Goal: Transaction & Acquisition: Download file/media

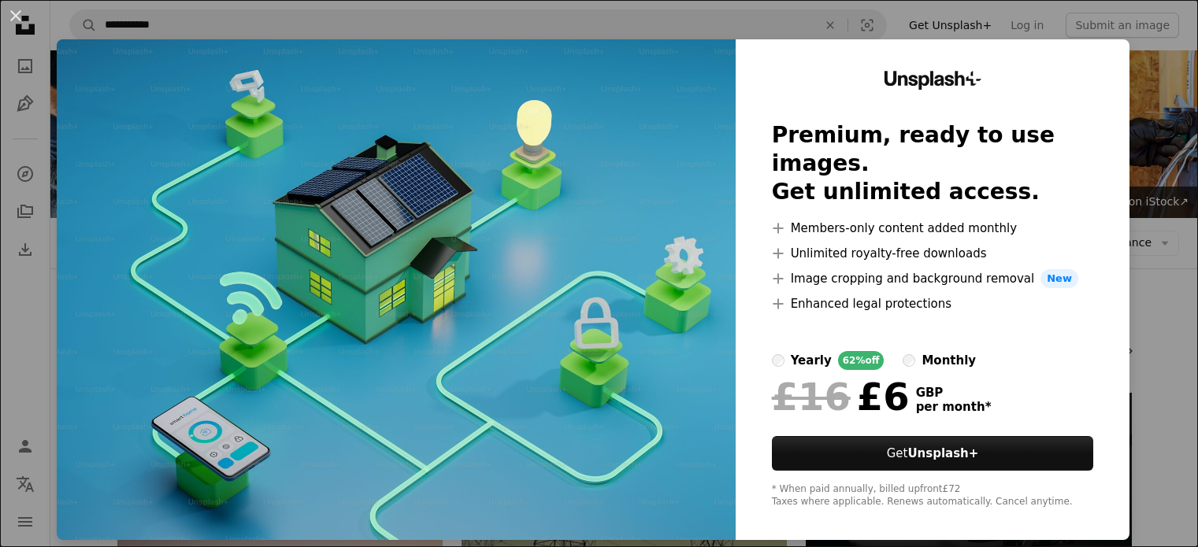
scroll to position [866, 0]
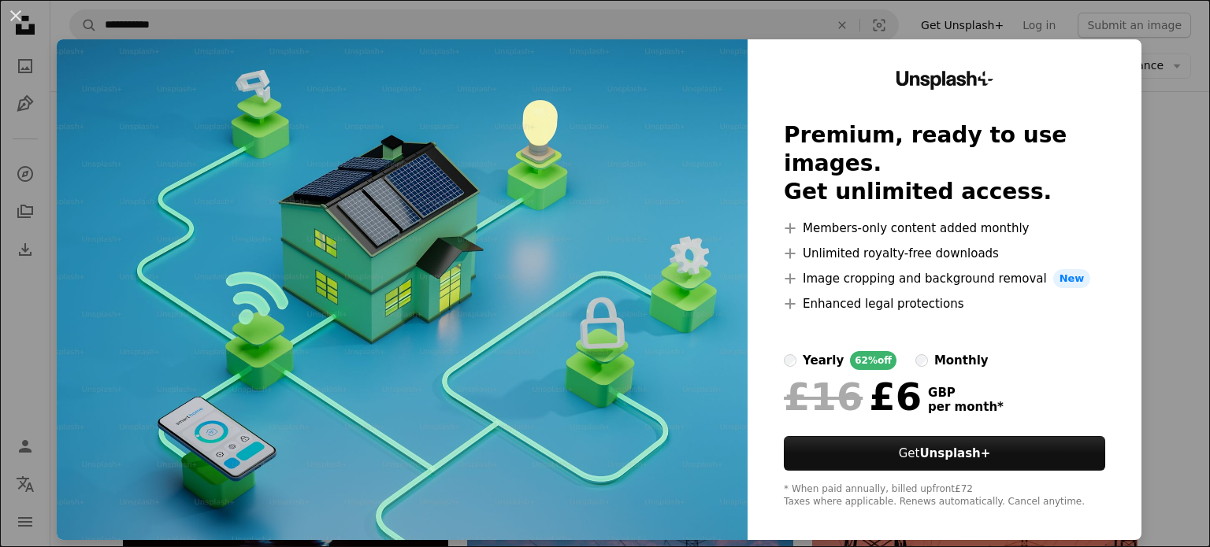
click at [1160, 113] on div "An X shape Unsplash+ Premium, ready to use images. Get unlimited access. A plus…" at bounding box center [605, 273] width 1210 height 547
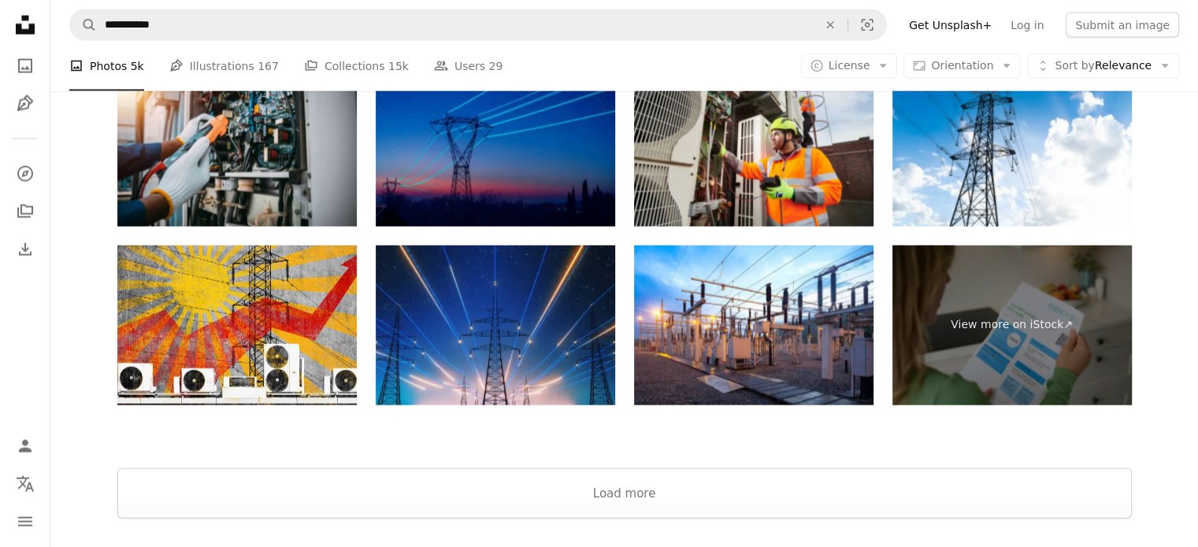
scroll to position [3278, 0]
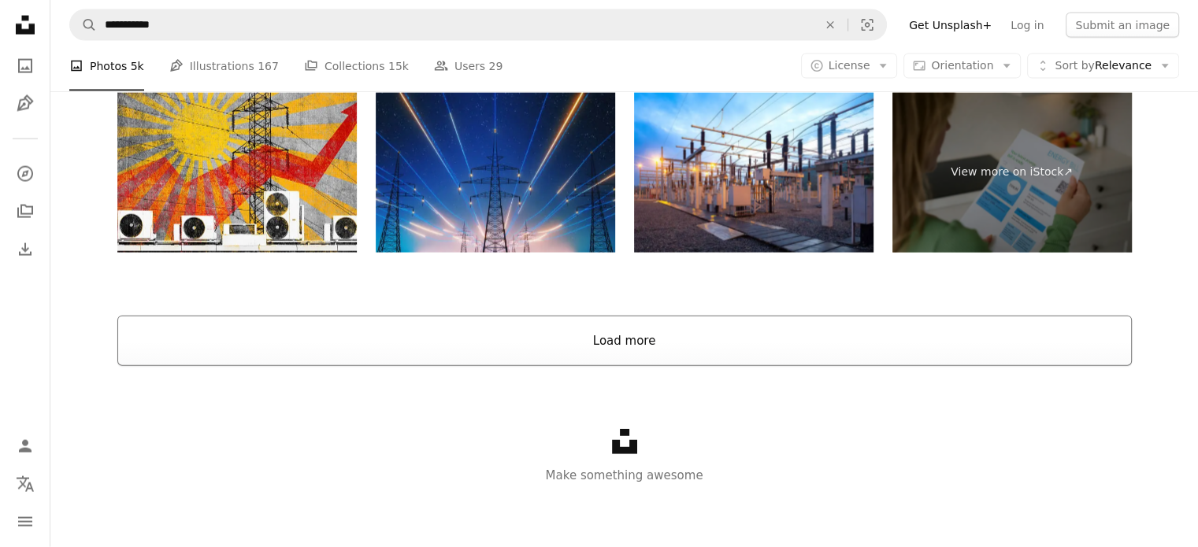
click at [624, 327] on button "Load more" at bounding box center [624, 341] width 1014 height 50
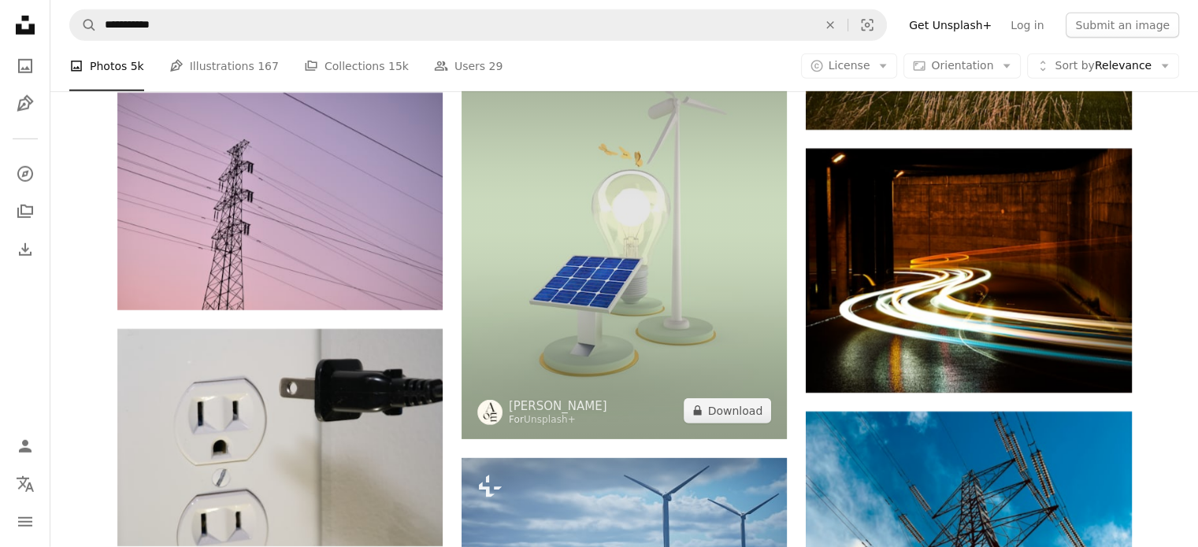
scroll to position [10681, 0]
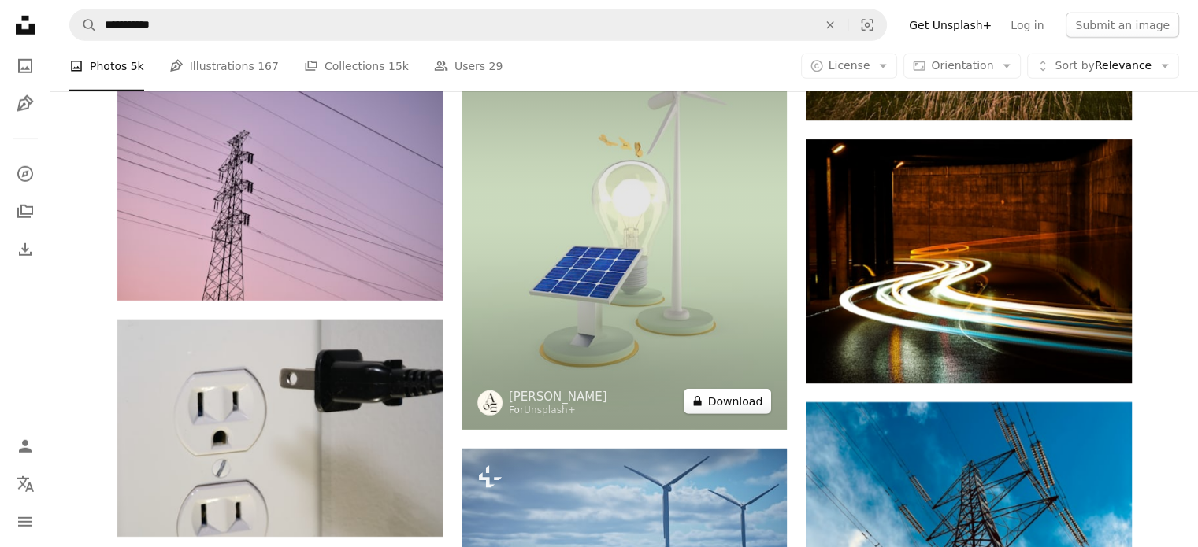
click at [740, 402] on button "A lock Download" at bounding box center [728, 401] width 88 height 25
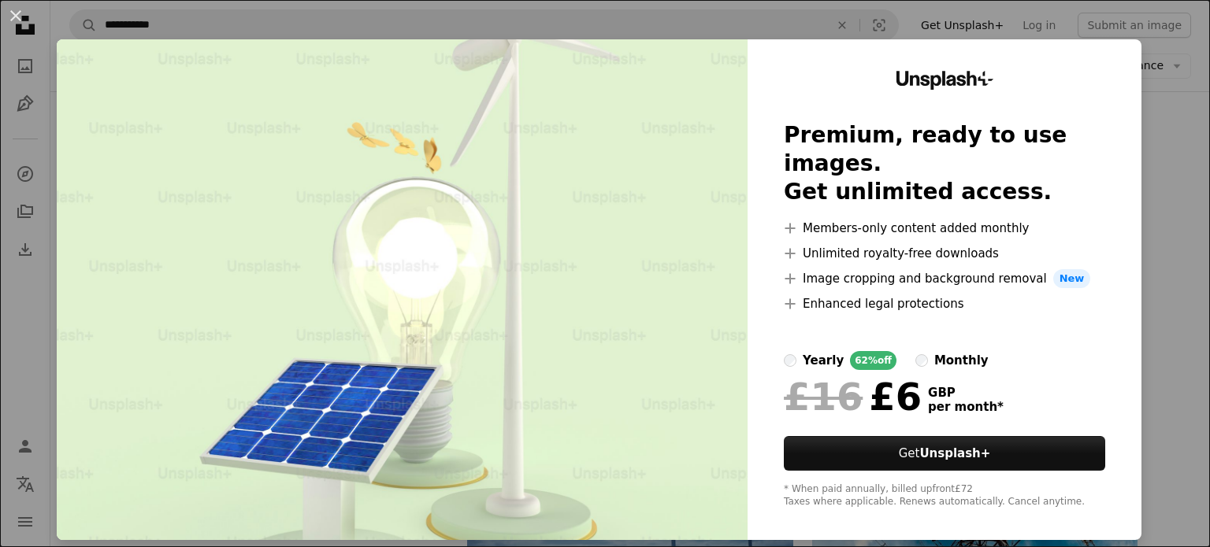
click at [1178, 150] on div "An X shape Unsplash+ Premium, ready to use images. Get unlimited access. A plus…" at bounding box center [605, 273] width 1210 height 547
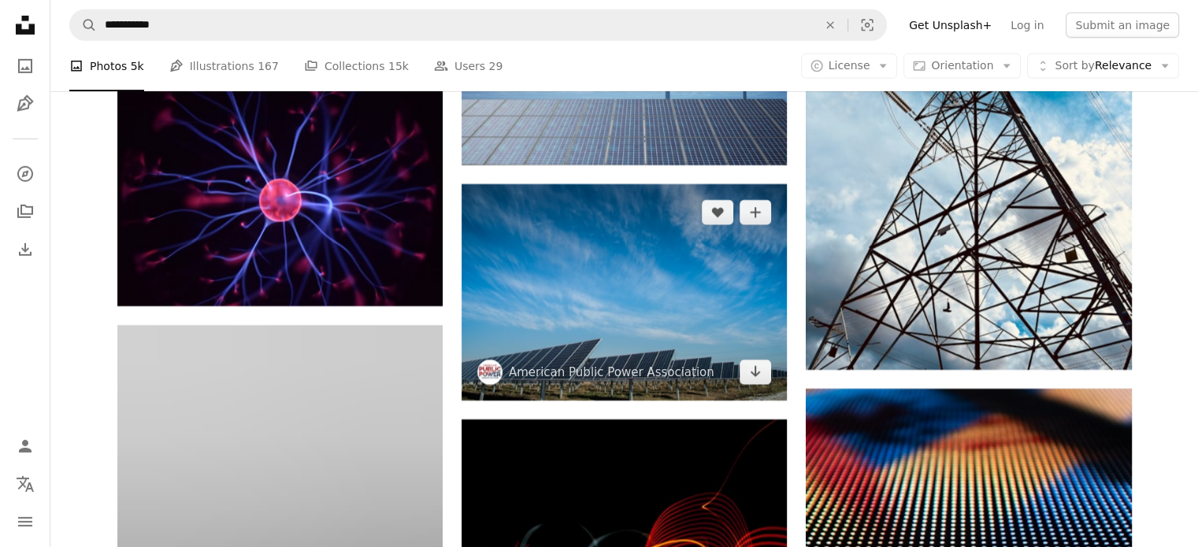
scroll to position [11311, 0]
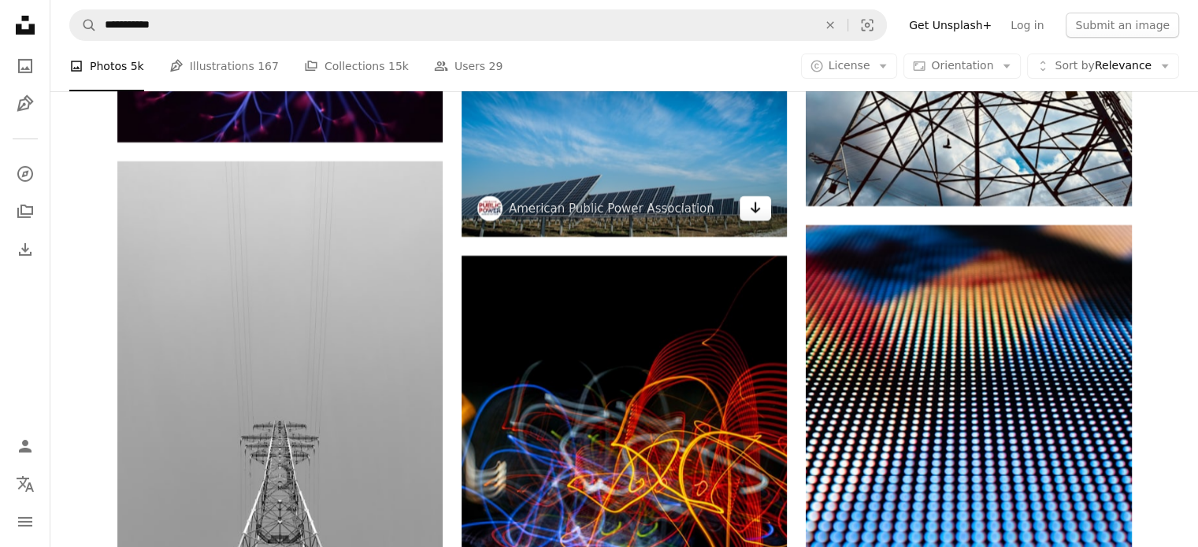
click at [755, 215] on icon "Arrow pointing down" at bounding box center [755, 207] width 13 height 19
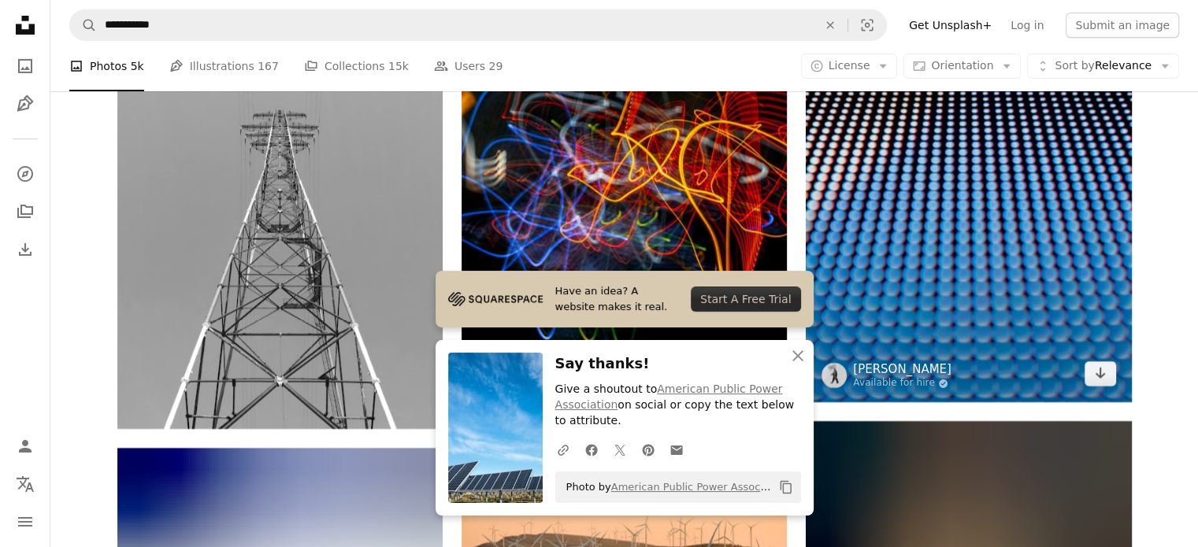
scroll to position [11626, 0]
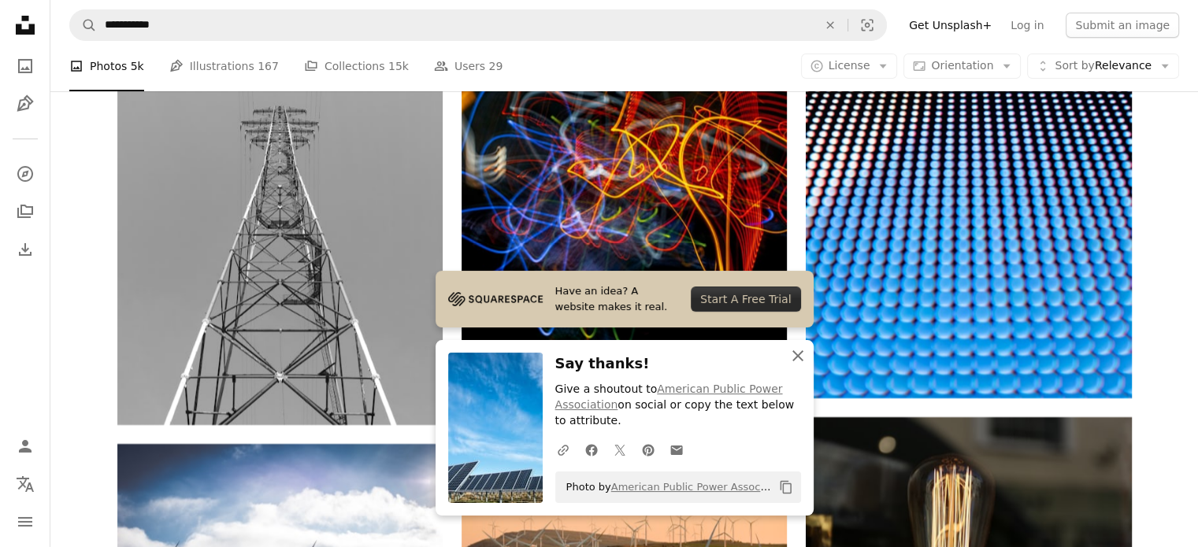
click at [795, 352] on icon "An X shape" at bounding box center [797, 356] width 19 height 19
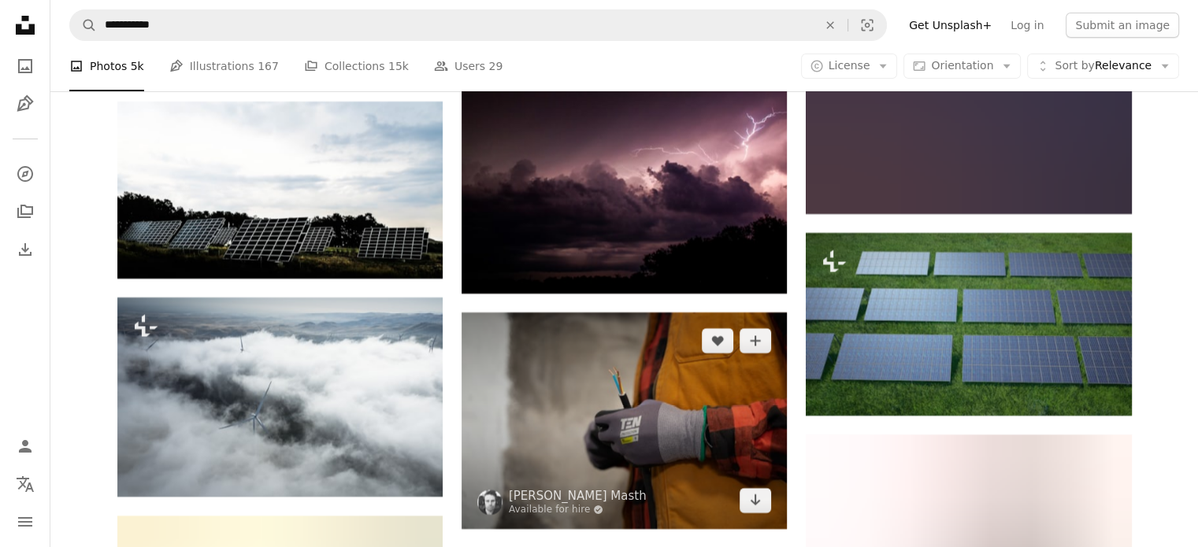
scroll to position [24384, 0]
